Goal: Contribute content

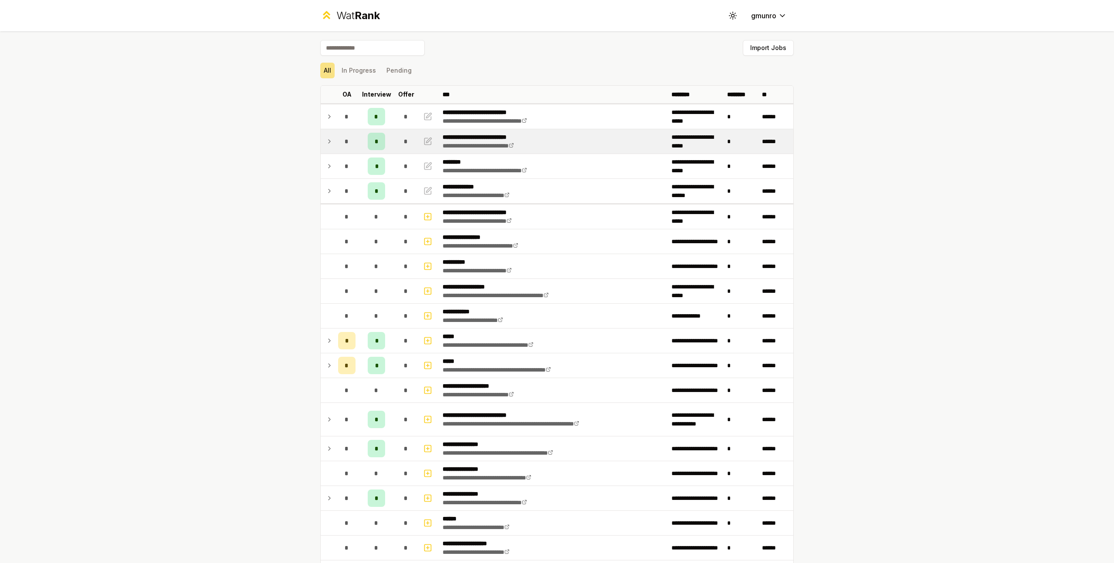
click at [326, 141] on icon at bounding box center [329, 141] width 7 height 10
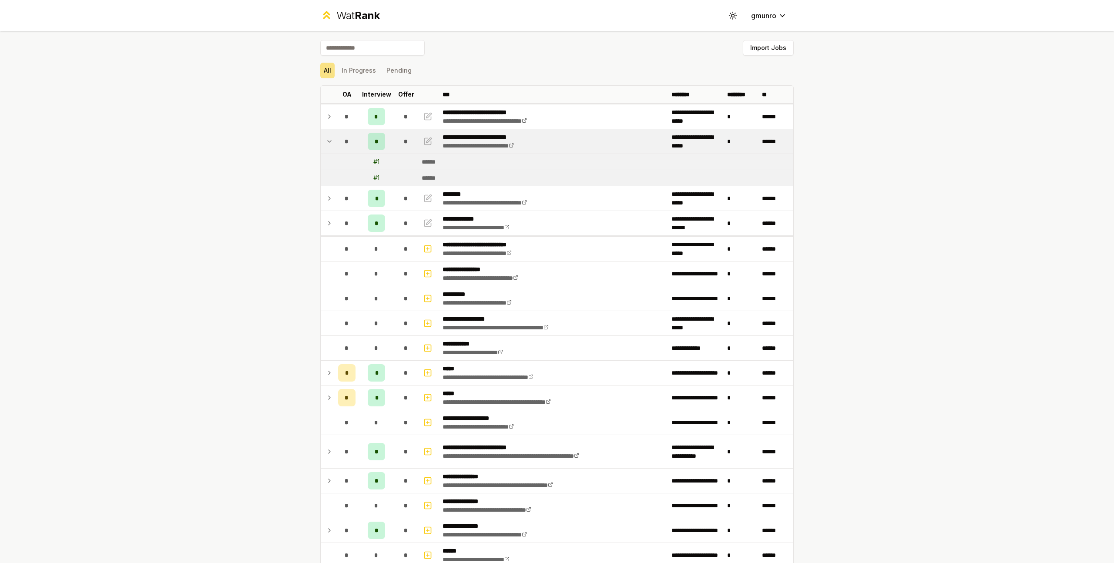
click at [326, 141] on icon at bounding box center [329, 141] width 7 height 10
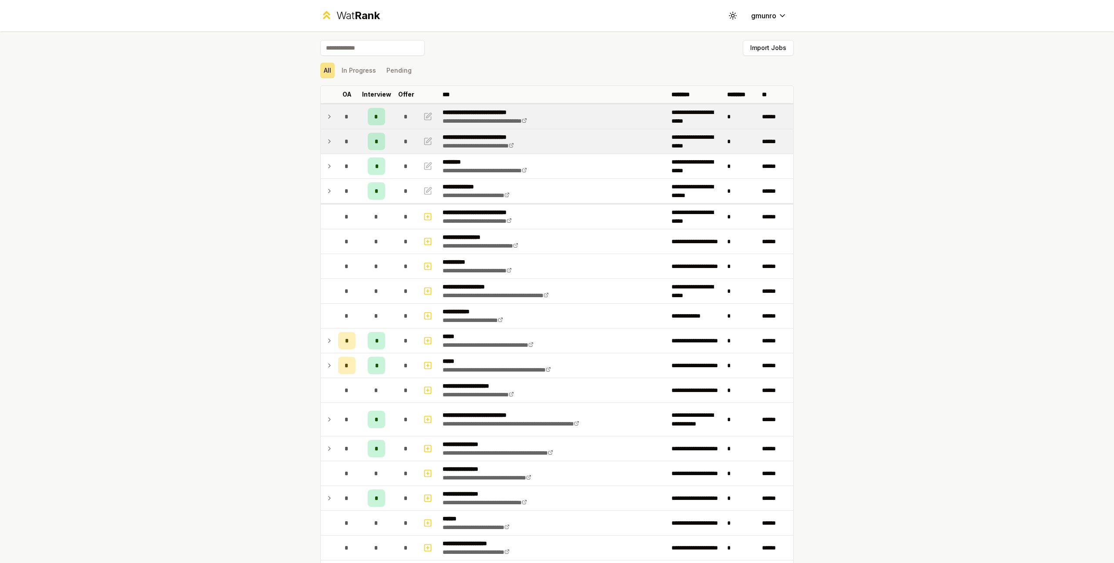
click at [338, 113] on div "*" at bounding box center [346, 116] width 17 height 17
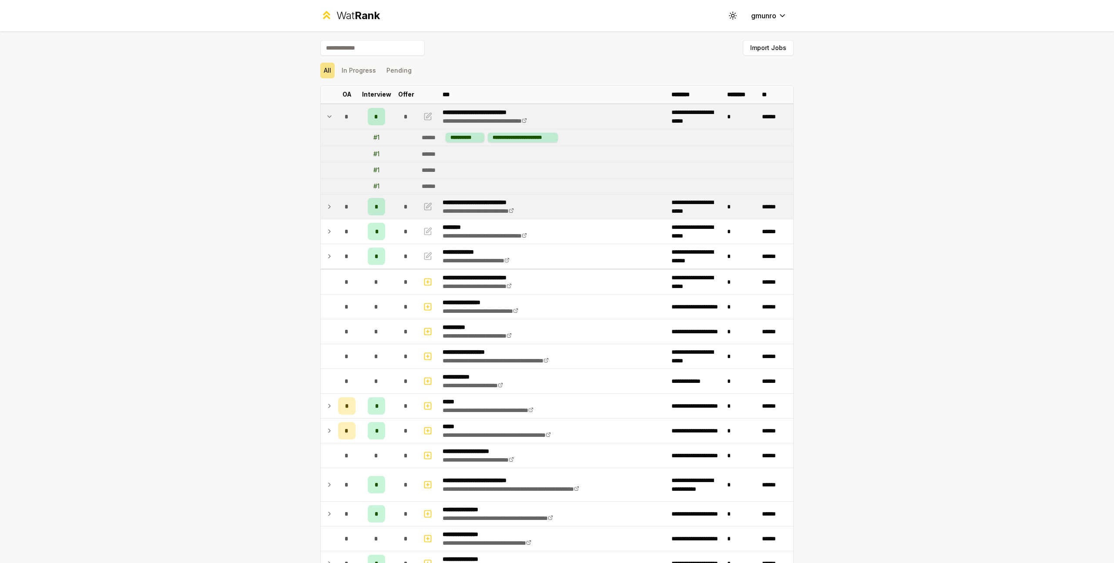
click at [335, 114] on td "*" at bounding box center [347, 116] width 24 height 24
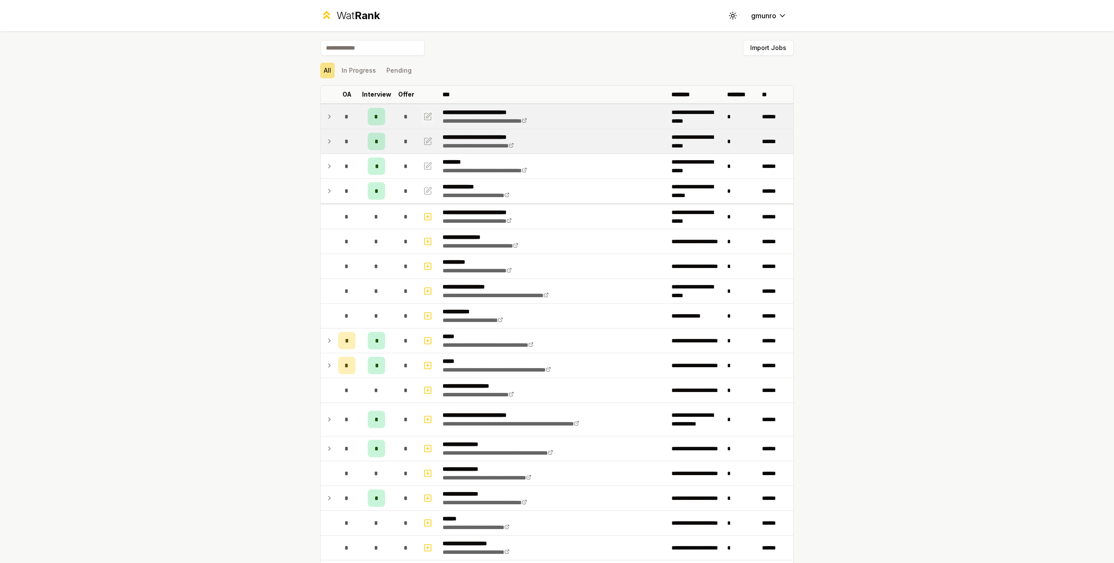
click at [425, 115] on icon "button" at bounding box center [427, 116] width 9 height 10
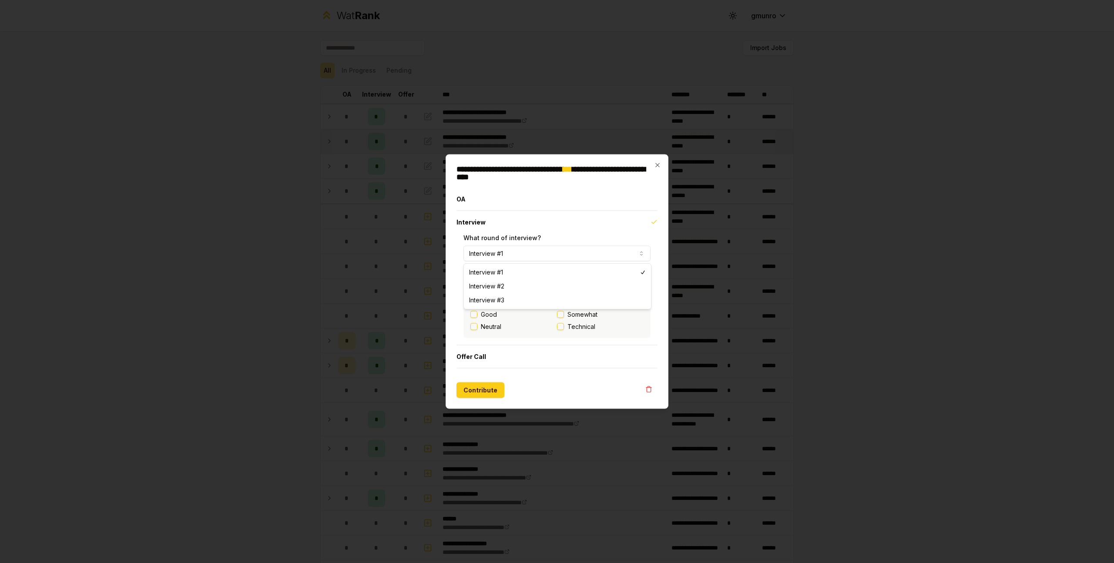
click at [517, 254] on button "Interview #1" at bounding box center [557, 254] width 187 height 16
select select "*"
click at [561, 326] on button "Technical" at bounding box center [560, 326] width 7 height 7
click at [484, 390] on button "Contribute" at bounding box center [481, 391] width 48 height 16
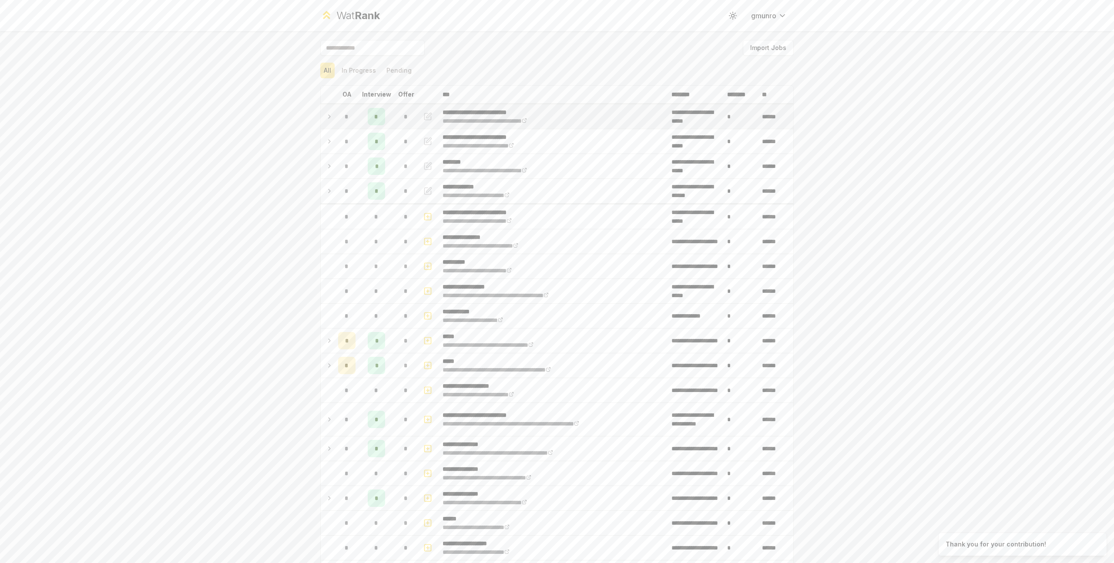
click at [327, 112] on icon at bounding box center [329, 116] width 7 height 10
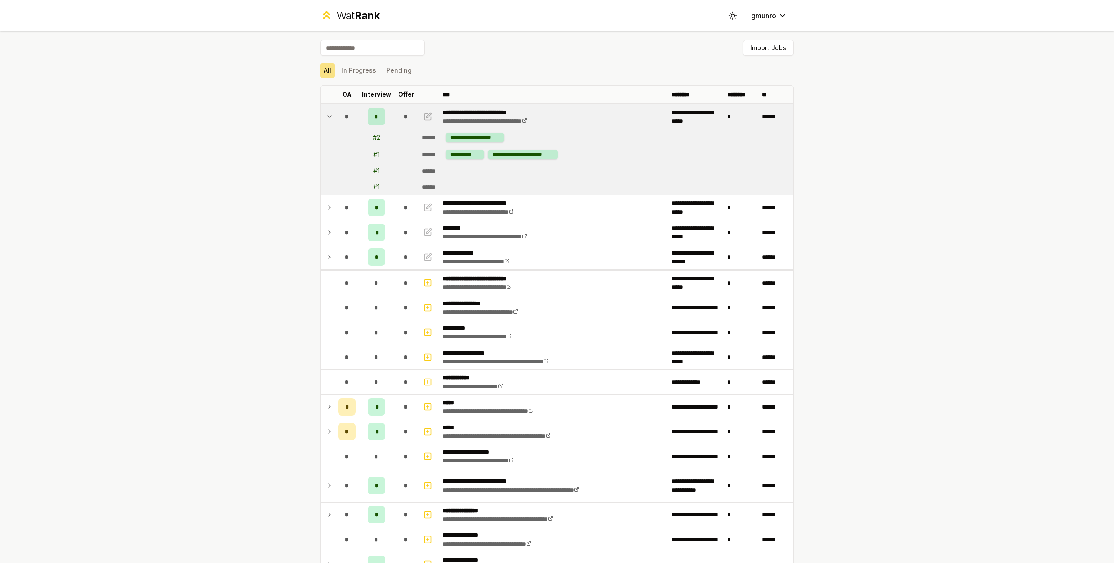
click at [328, 114] on icon at bounding box center [329, 116] width 7 height 10
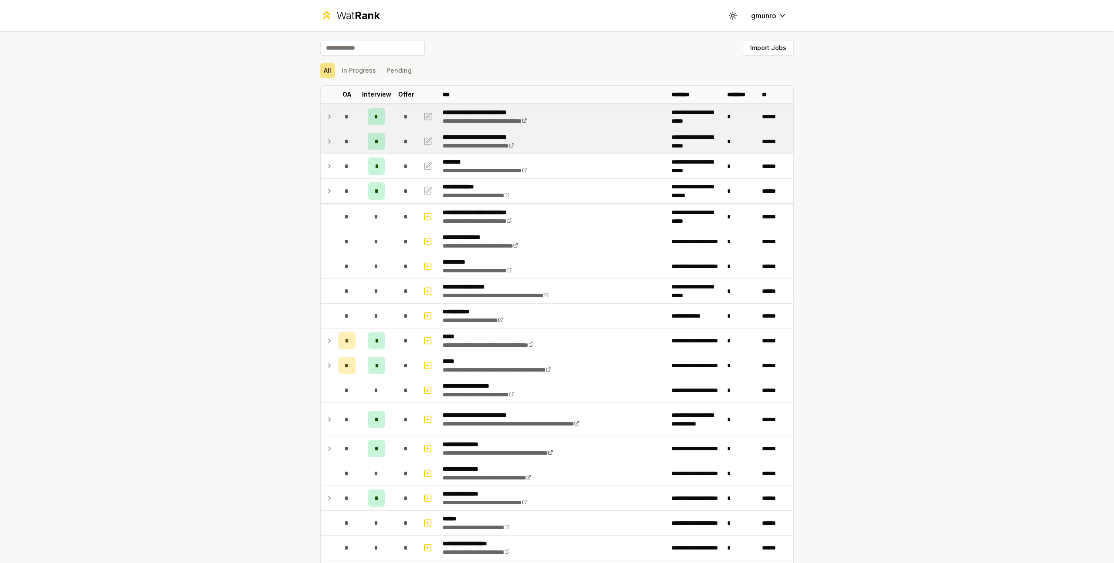
click at [345, 143] on span "*" at bounding box center [347, 141] width 4 height 9
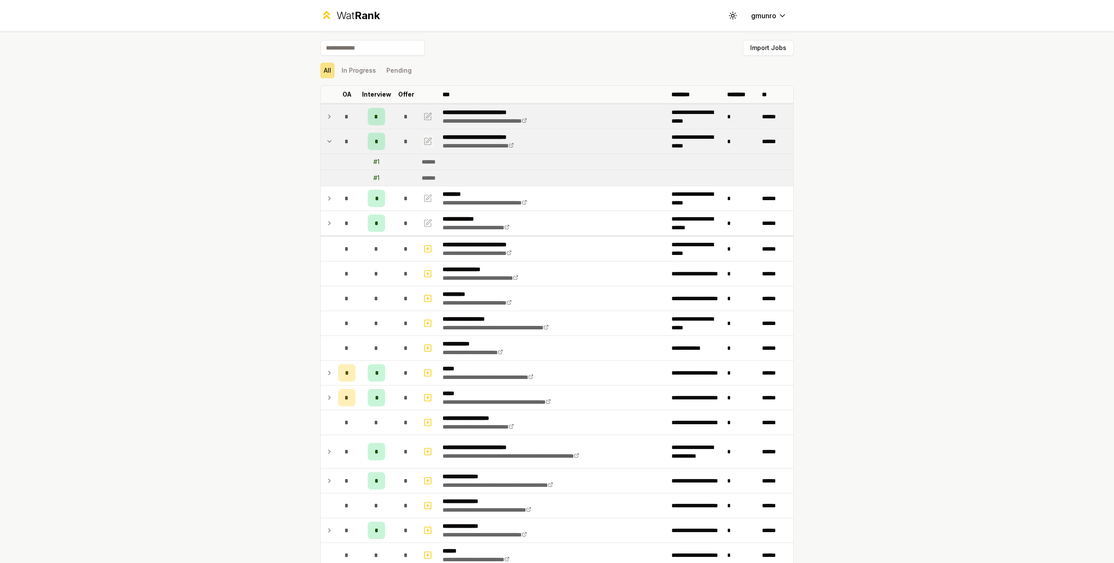
click at [423, 143] on icon "button" at bounding box center [427, 141] width 9 height 10
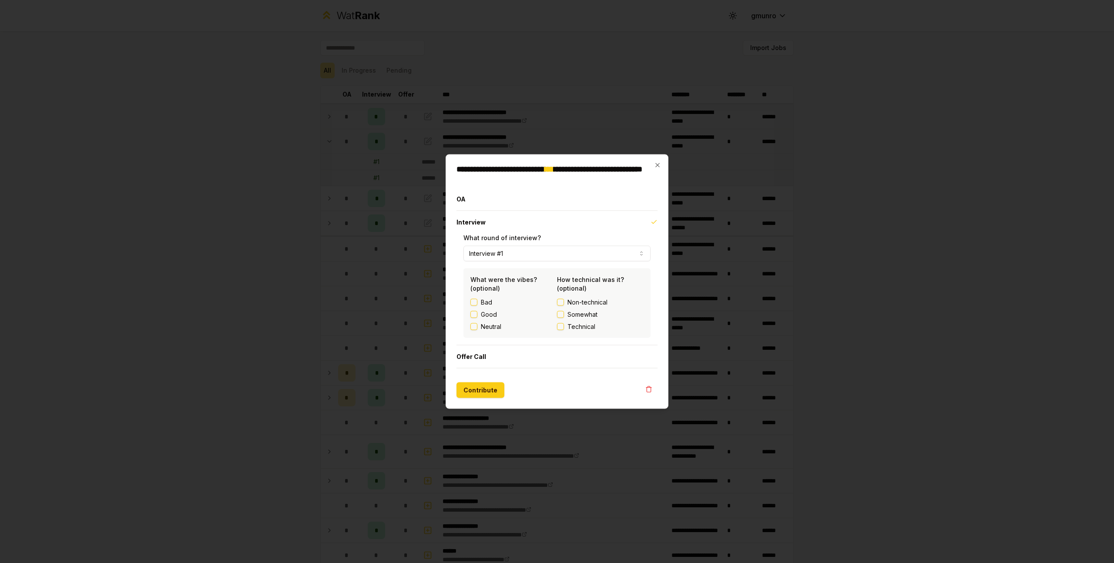
click at [561, 325] on button "Technical" at bounding box center [560, 326] width 7 height 7
click at [507, 256] on button "Interview #1" at bounding box center [557, 254] width 187 height 16
select select "*"
click at [491, 395] on button "Contribute" at bounding box center [481, 391] width 48 height 16
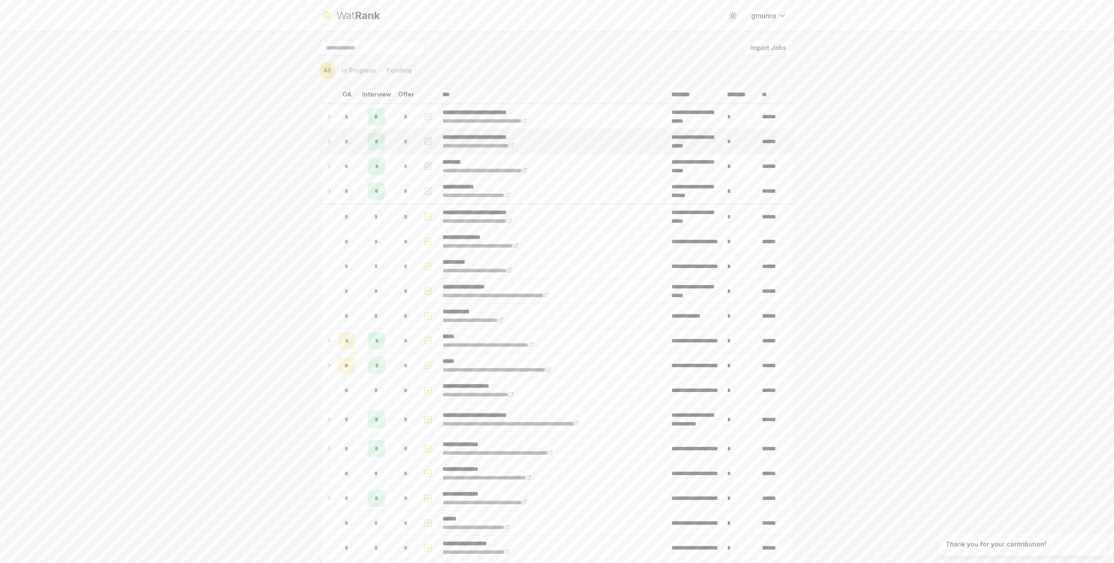
click at [327, 139] on icon at bounding box center [329, 141] width 7 height 10
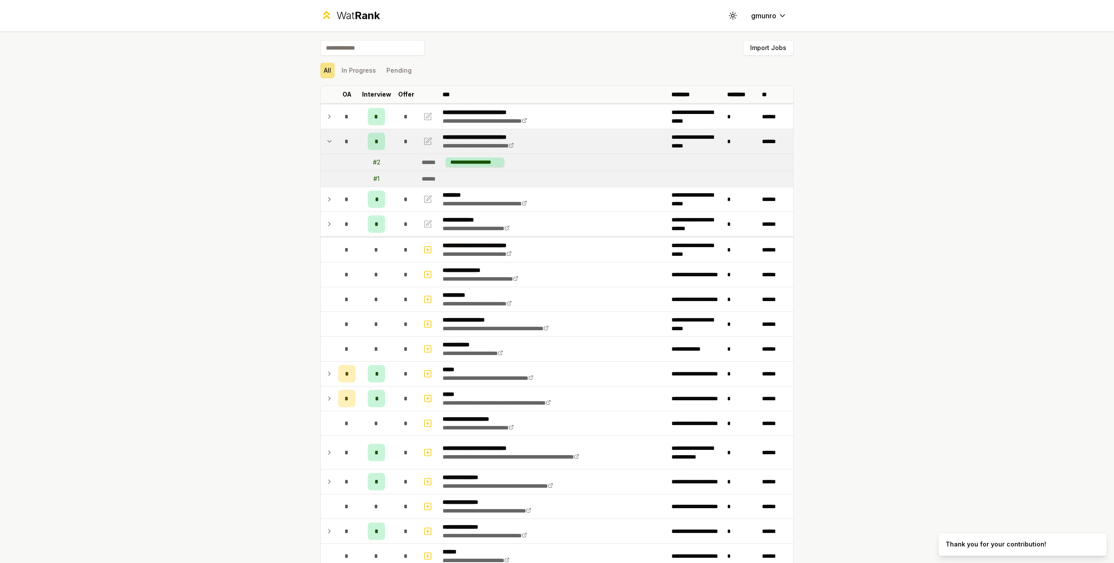
click at [327, 139] on icon at bounding box center [329, 141] width 7 height 10
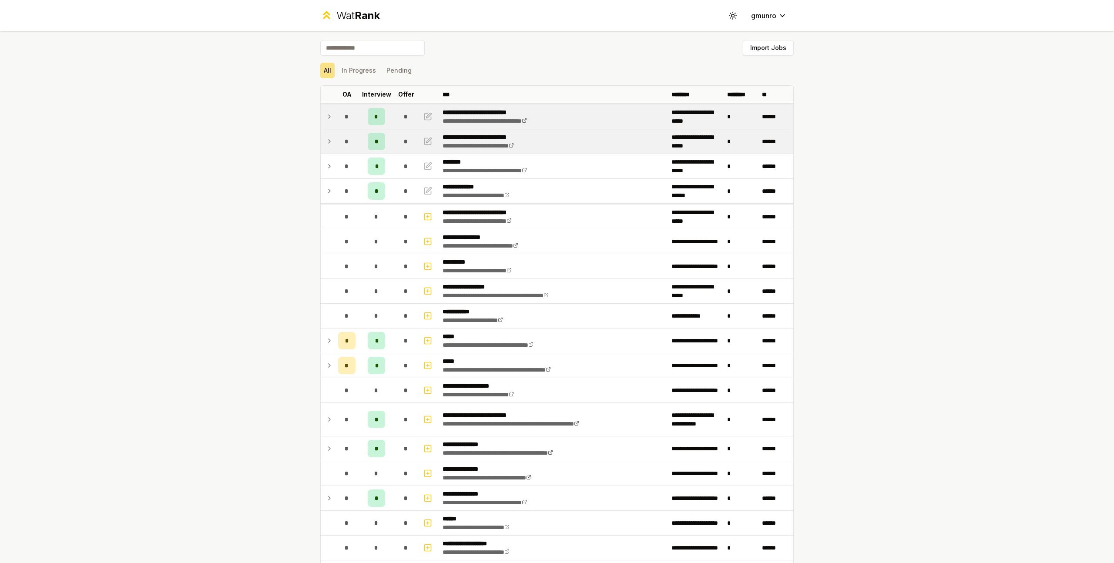
click at [326, 116] on icon at bounding box center [329, 116] width 7 height 10
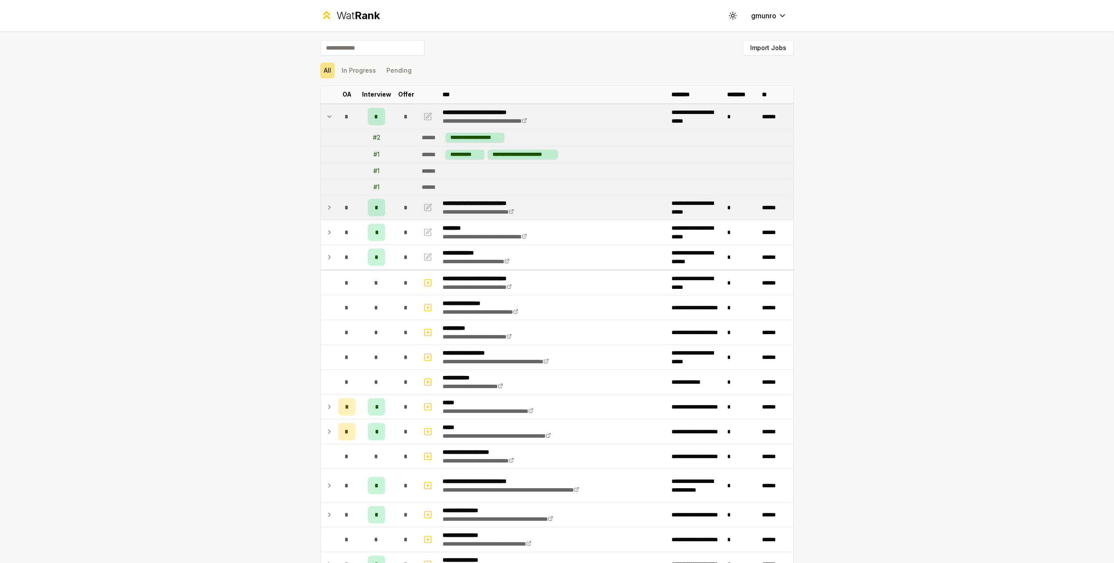
click at [326, 116] on icon at bounding box center [329, 116] width 7 height 10
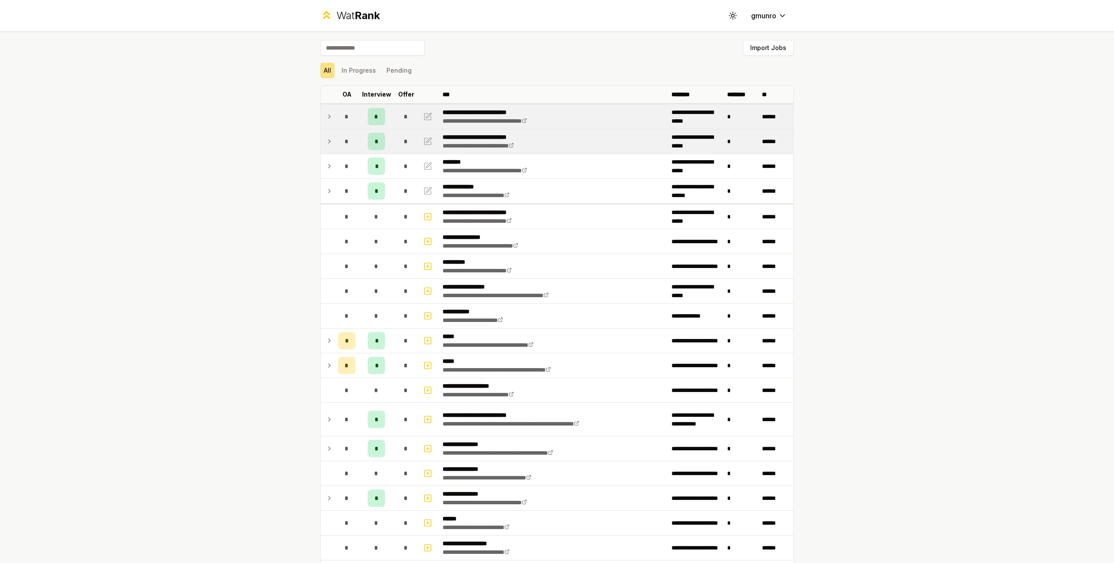
click at [274, 141] on div "**********" at bounding box center [557, 281] width 1114 height 563
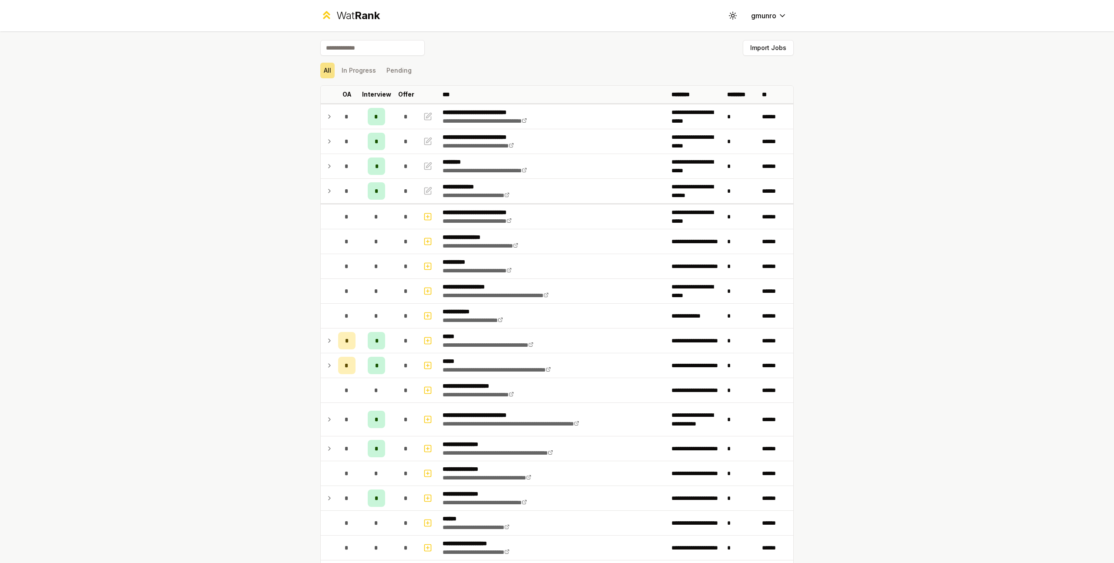
click at [326, 143] on icon at bounding box center [329, 141] width 7 height 10
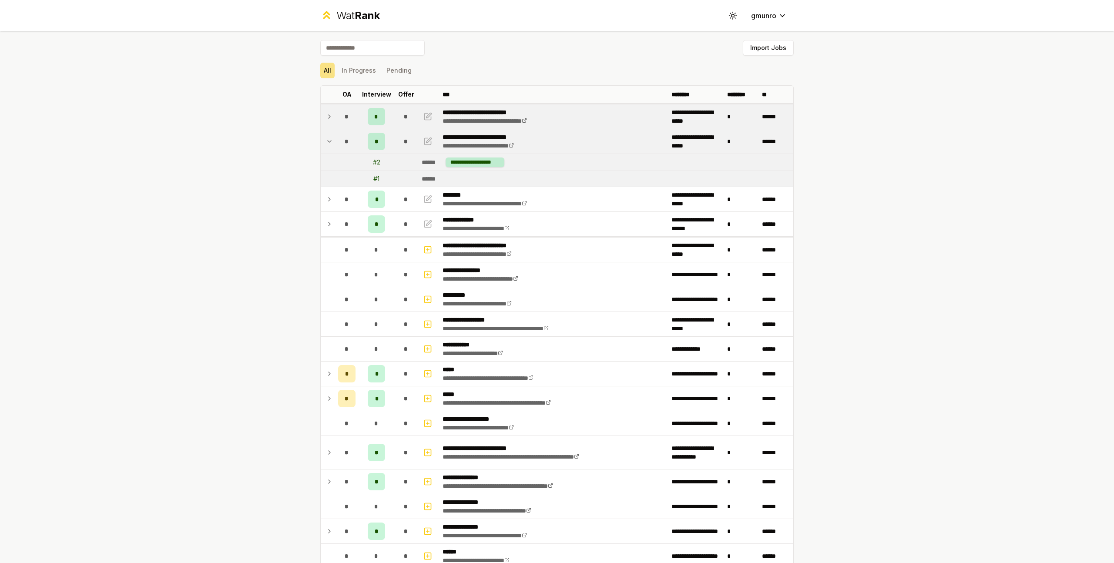
click at [330, 122] on td at bounding box center [328, 116] width 14 height 24
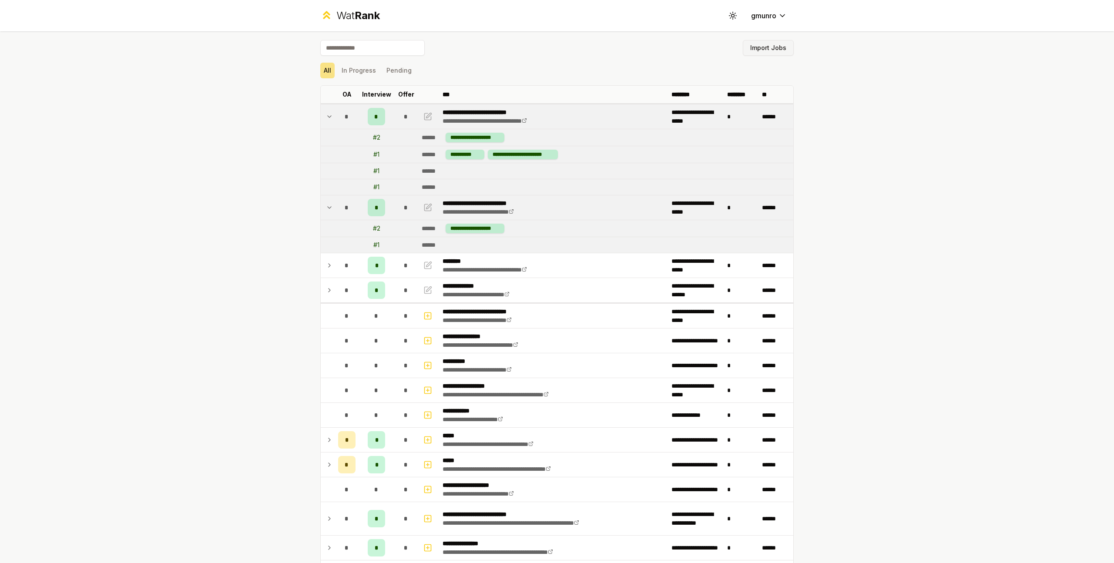
click at [755, 47] on button "Import Jobs" at bounding box center [768, 48] width 51 height 16
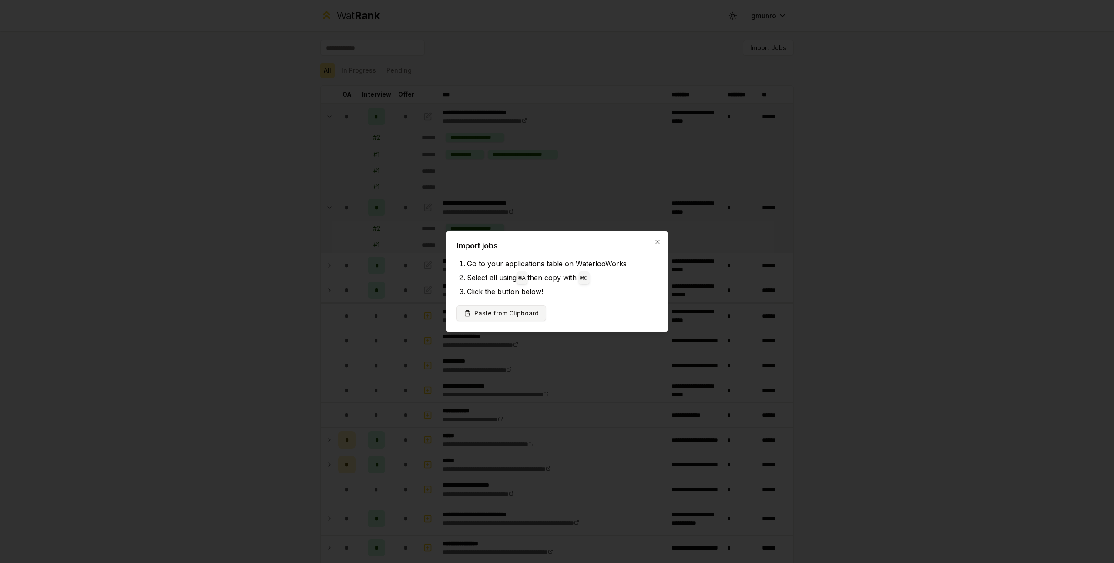
click at [516, 306] on button "Paste from Clipboard" at bounding box center [502, 314] width 90 height 16
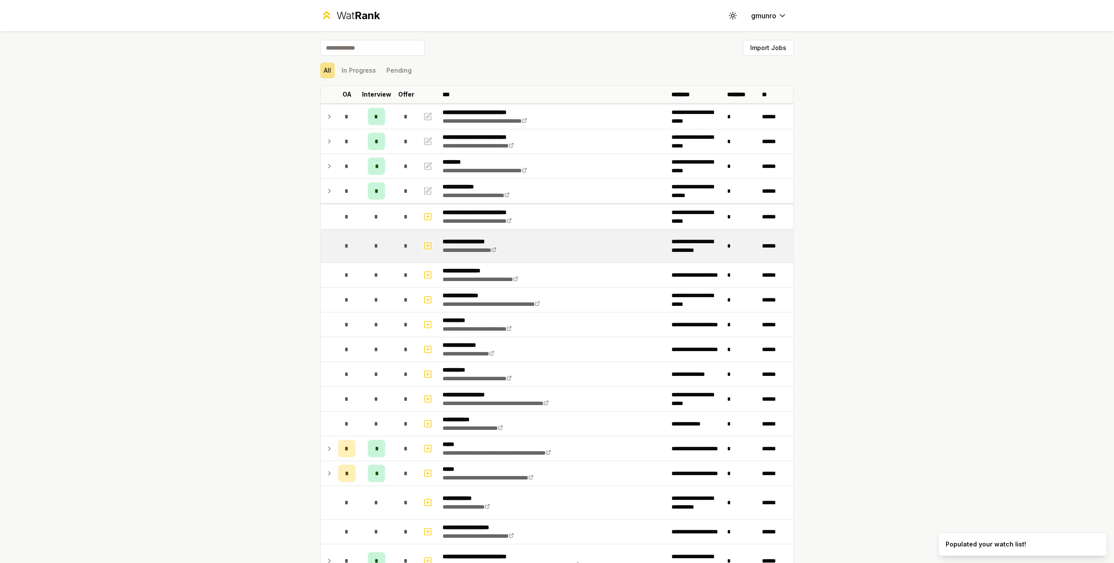
click at [425, 244] on rect "button" at bounding box center [428, 245] width 7 height 7
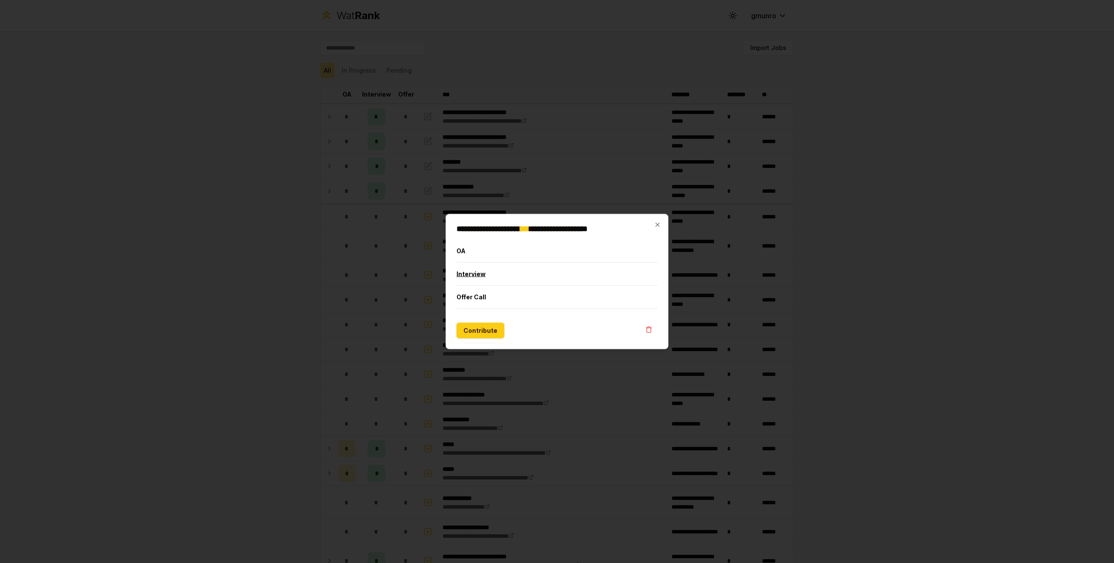
click at [486, 275] on button "Interview" at bounding box center [557, 274] width 201 height 23
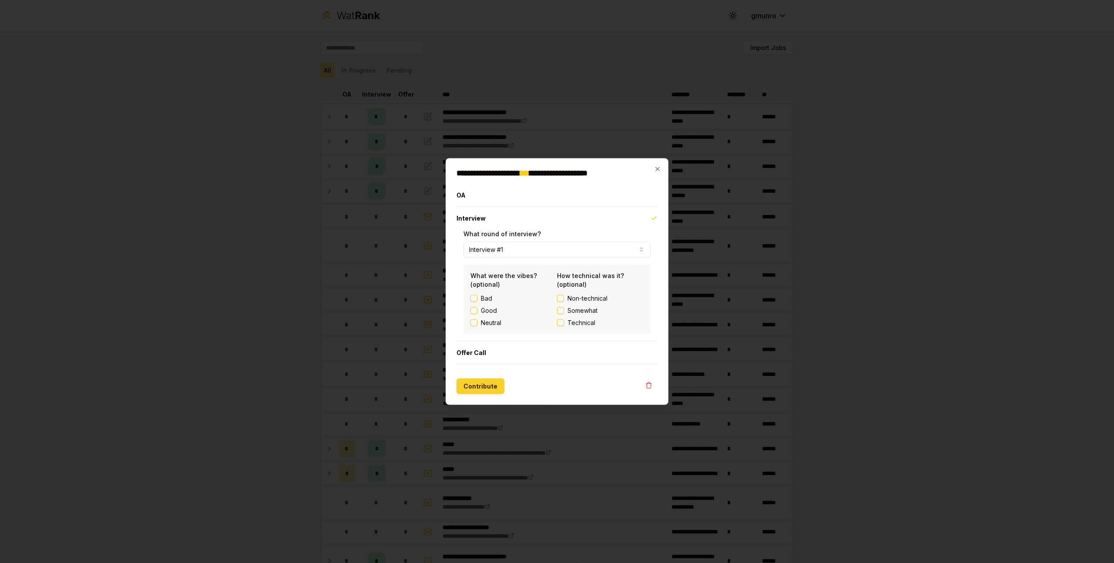
click at [483, 384] on button "Contribute" at bounding box center [481, 387] width 48 height 16
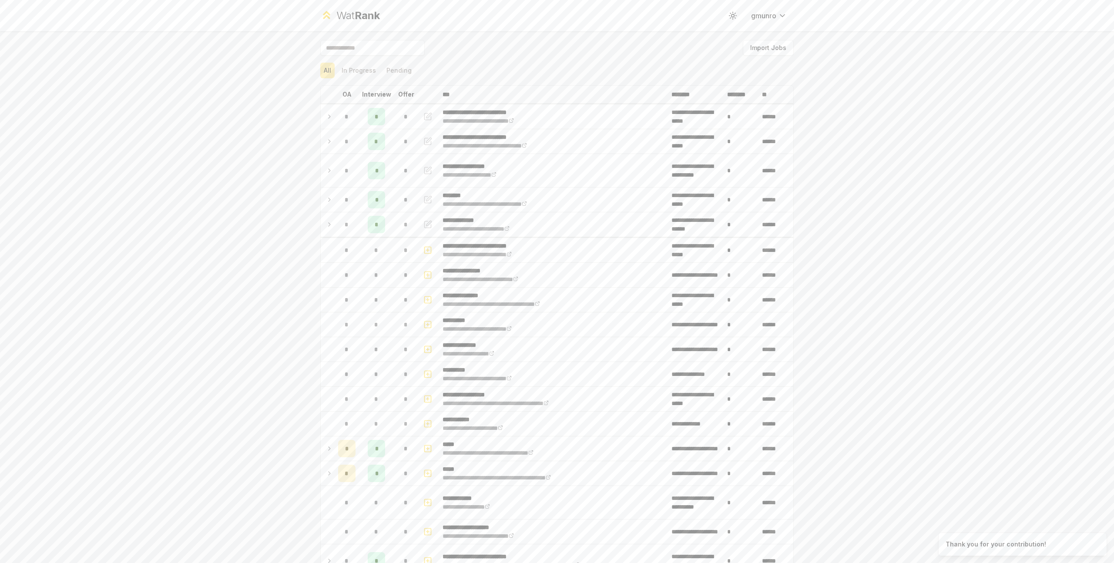
click at [853, 255] on div "**********" at bounding box center [557, 281] width 1114 height 563
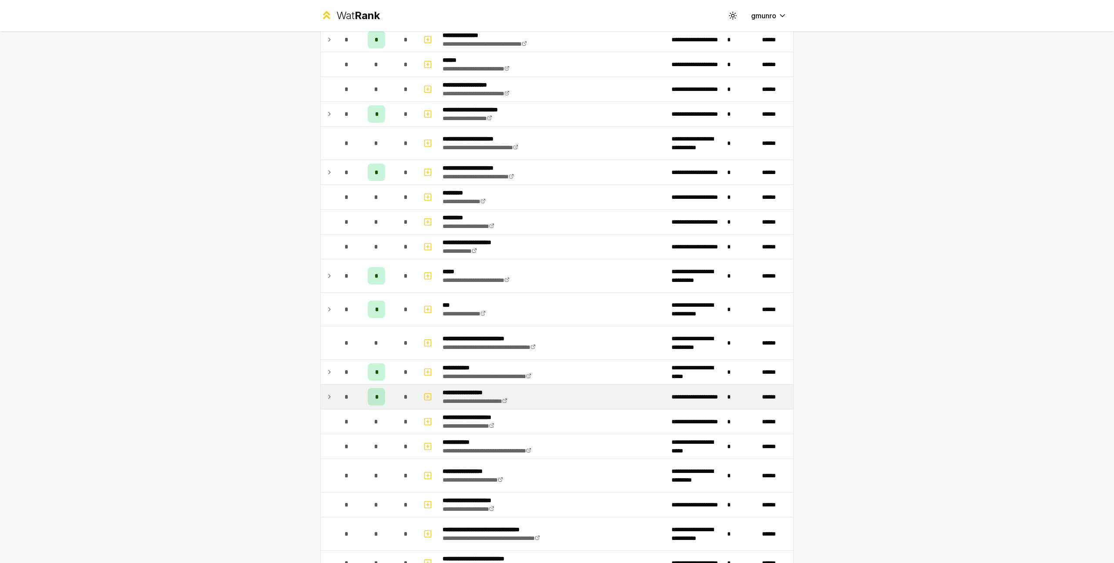
scroll to position [661, 0]
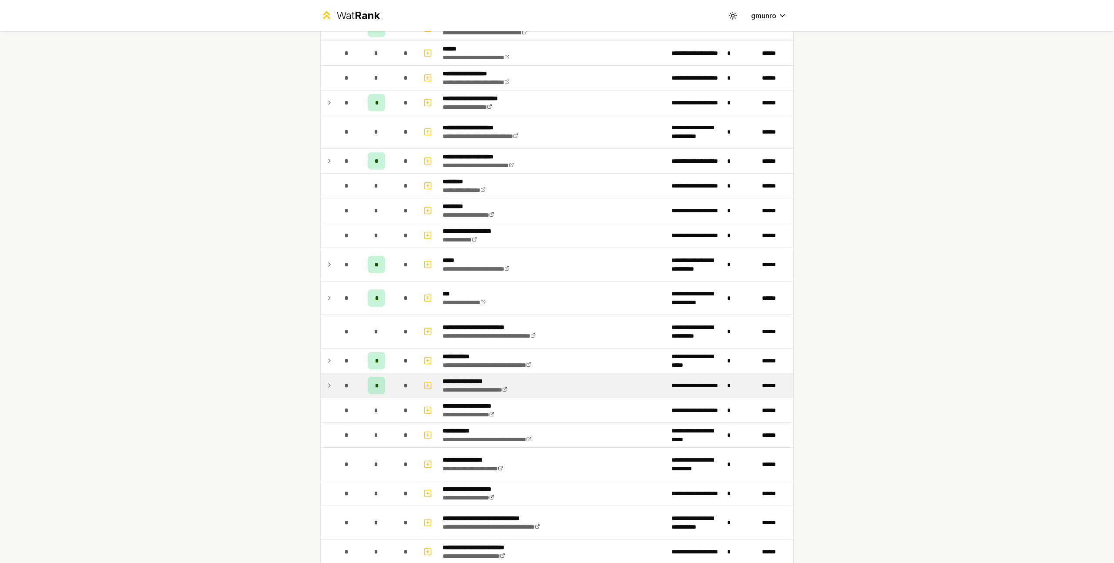
click at [577, 390] on td "**********" at bounding box center [553, 385] width 229 height 24
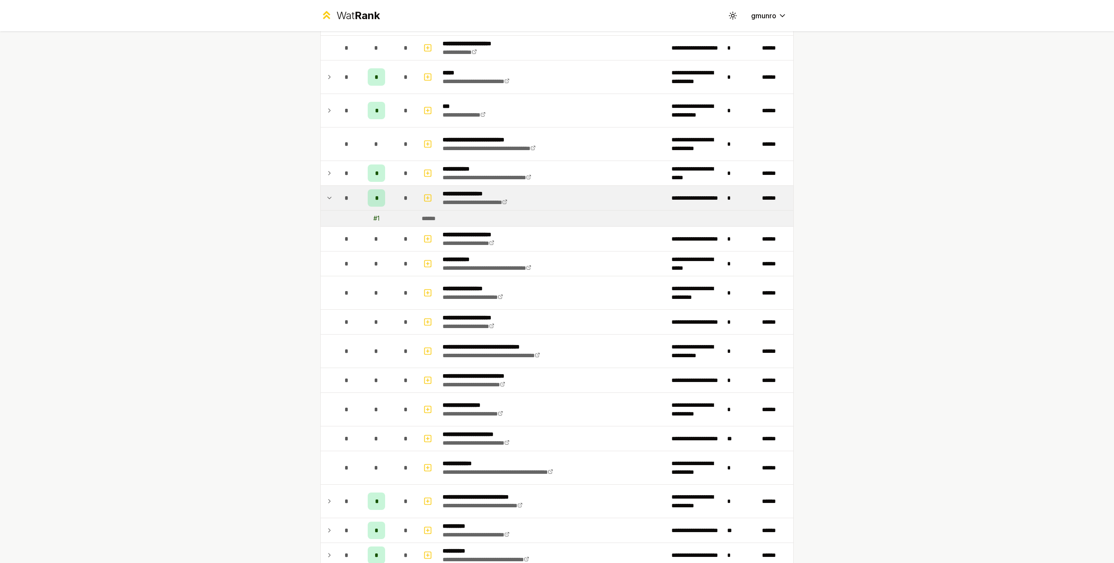
scroll to position [874, 0]
